Goal: Information Seeking & Learning: Learn about a topic

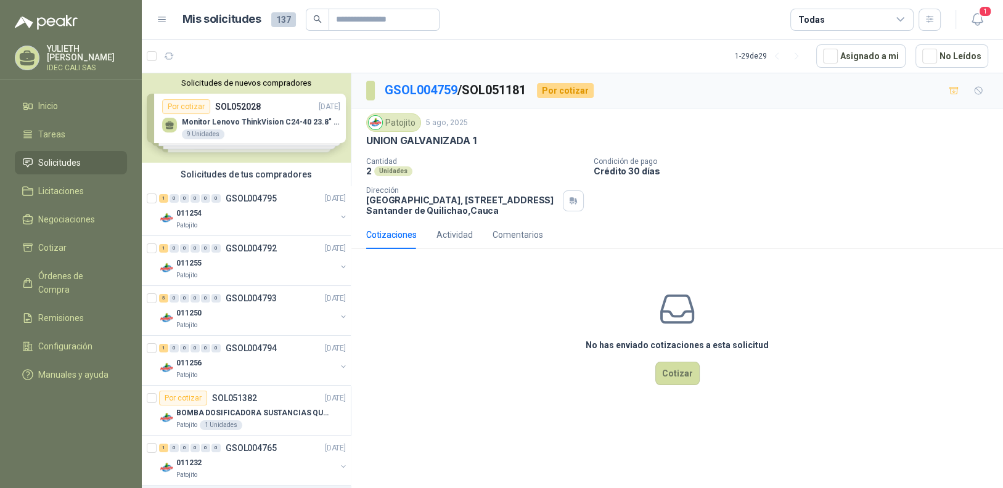
click at [189, 105] on div "Solicitudes de nuevos compradores Por cotizar SOL052028 [DATE] Monitor Lenovo T…" at bounding box center [246, 117] width 209 height 89
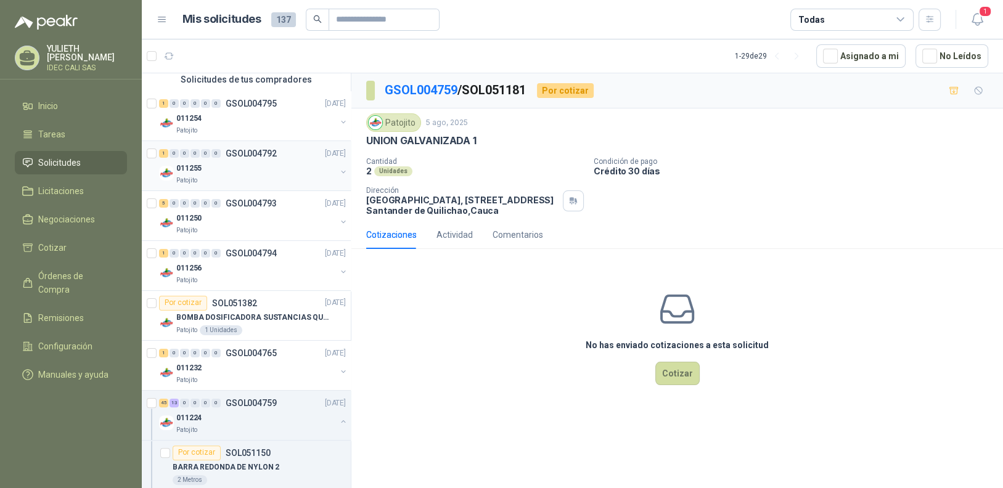
scroll to position [308, 0]
click at [228, 175] on div "Patojito" at bounding box center [256, 180] width 160 height 10
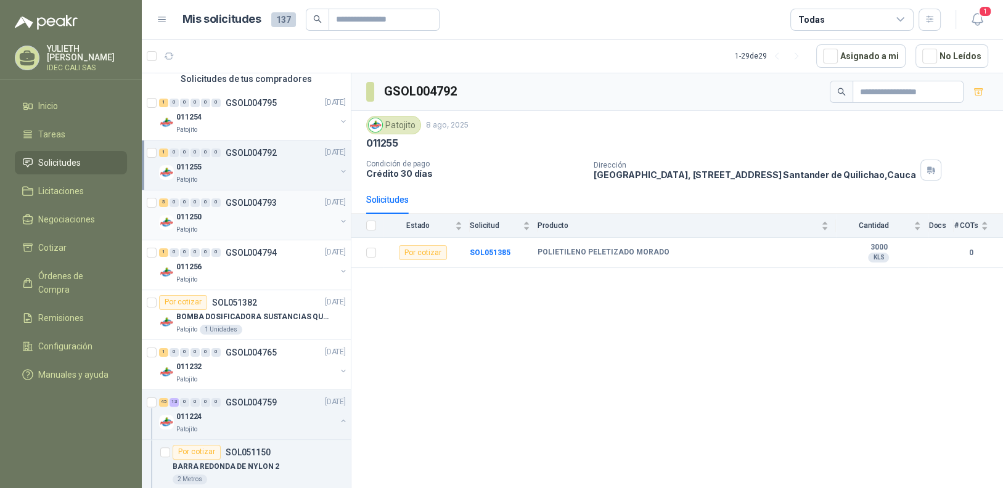
click at [238, 220] on div "011250" at bounding box center [256, 217] width 160 height 15
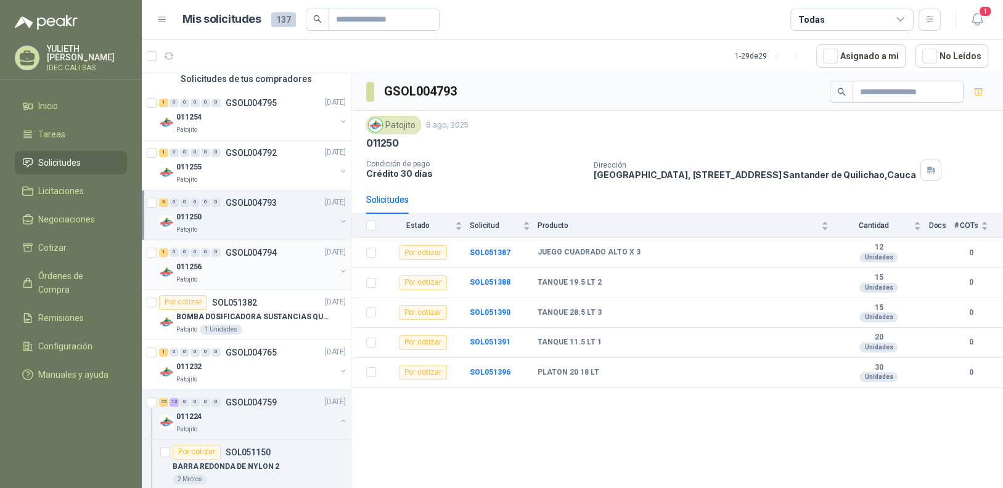
click at [246, 273] on div "011256" at bounding box center [256, 267] width 160 height 15
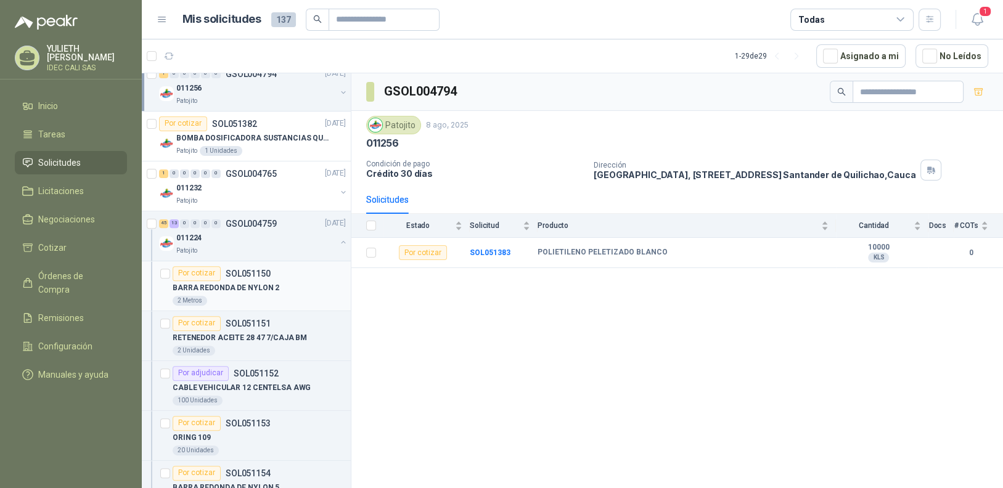
scroll to position [493, 0]
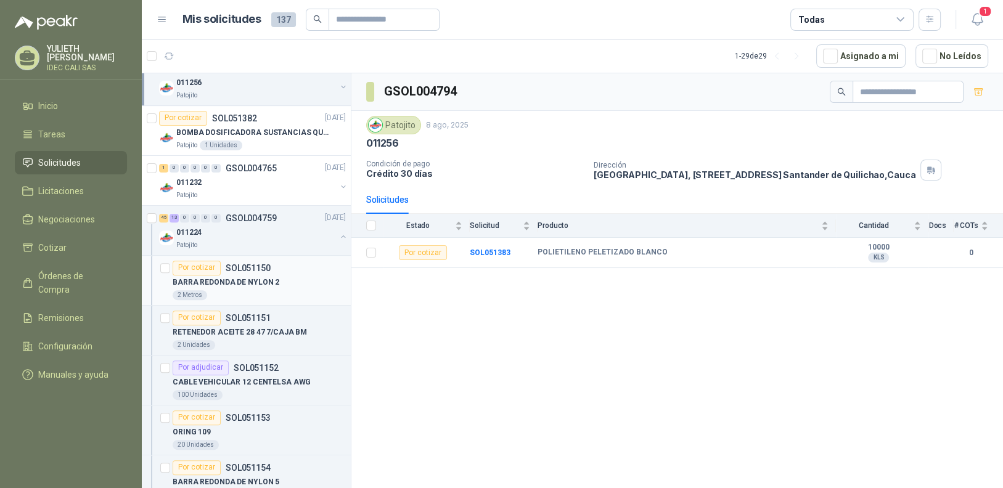
click at [262, 282] on p "BARRA REDONDA DE NYLON 2" at bounding box center [226, 283] width 107 height 12
